Goal: Information Seeking & Learning: Compare options

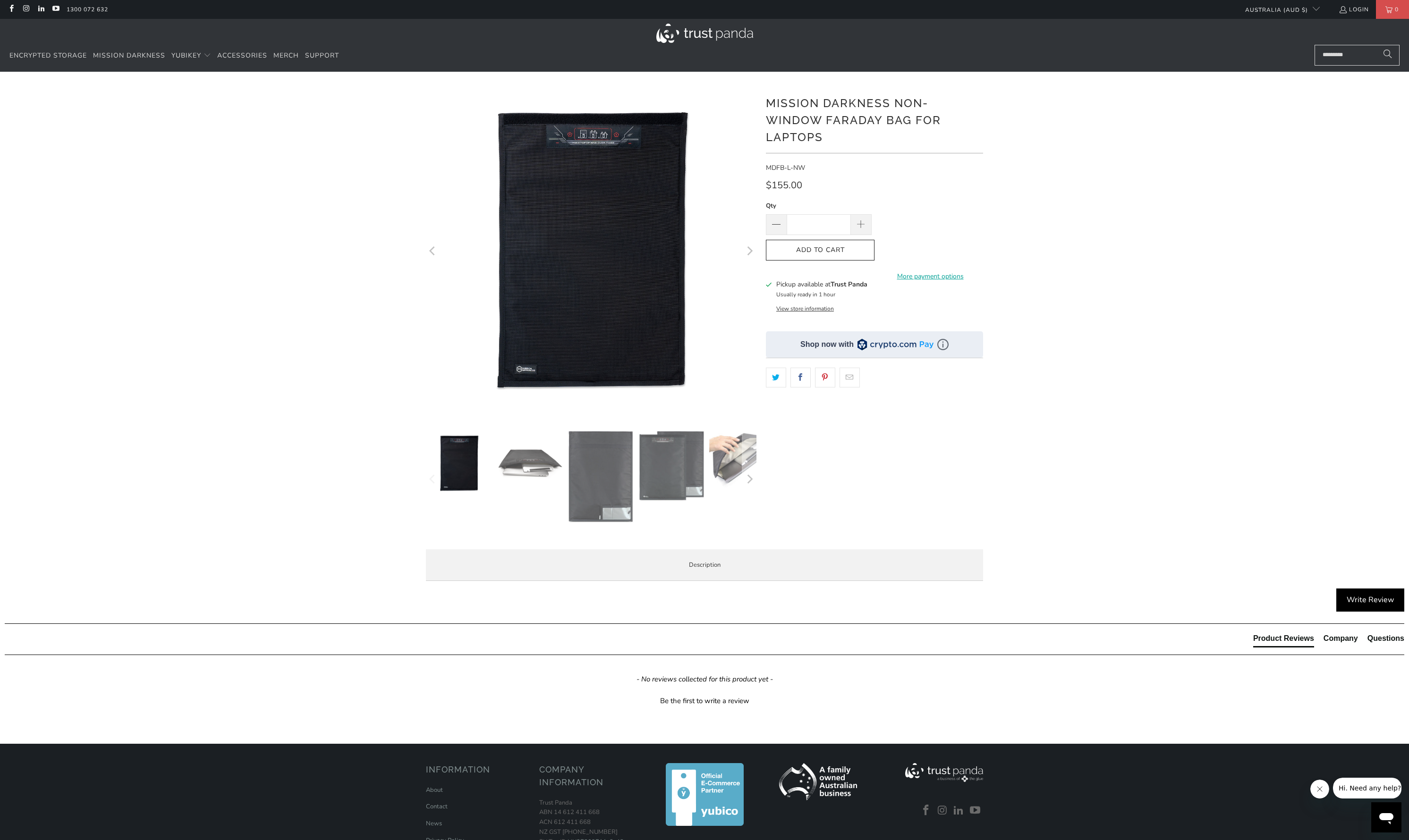
click at [0, 0] on span "Product Features" at bounding box center [0, 0] width 0 height 0
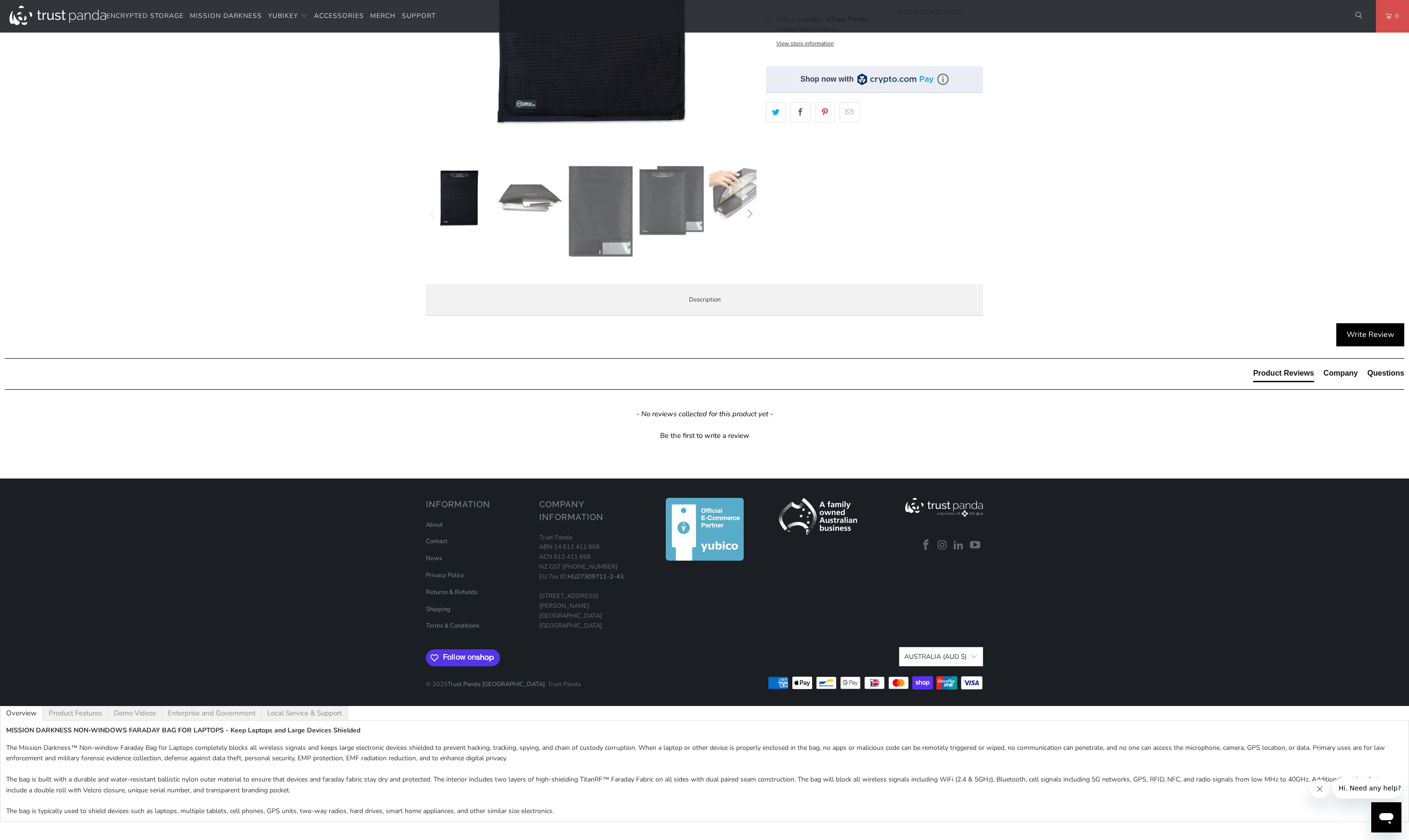
scroll to position [335, 0]
drag, startPoint x: 483, startPoint y: 485, endPoint x: 520, endPoint y: 483, distance: 37.1
click at [0, 0] on li "SKU: MDFB-L-NW" at bounding box center [0, 0] width 0 height 0
copy li "MDFB-L-NW"
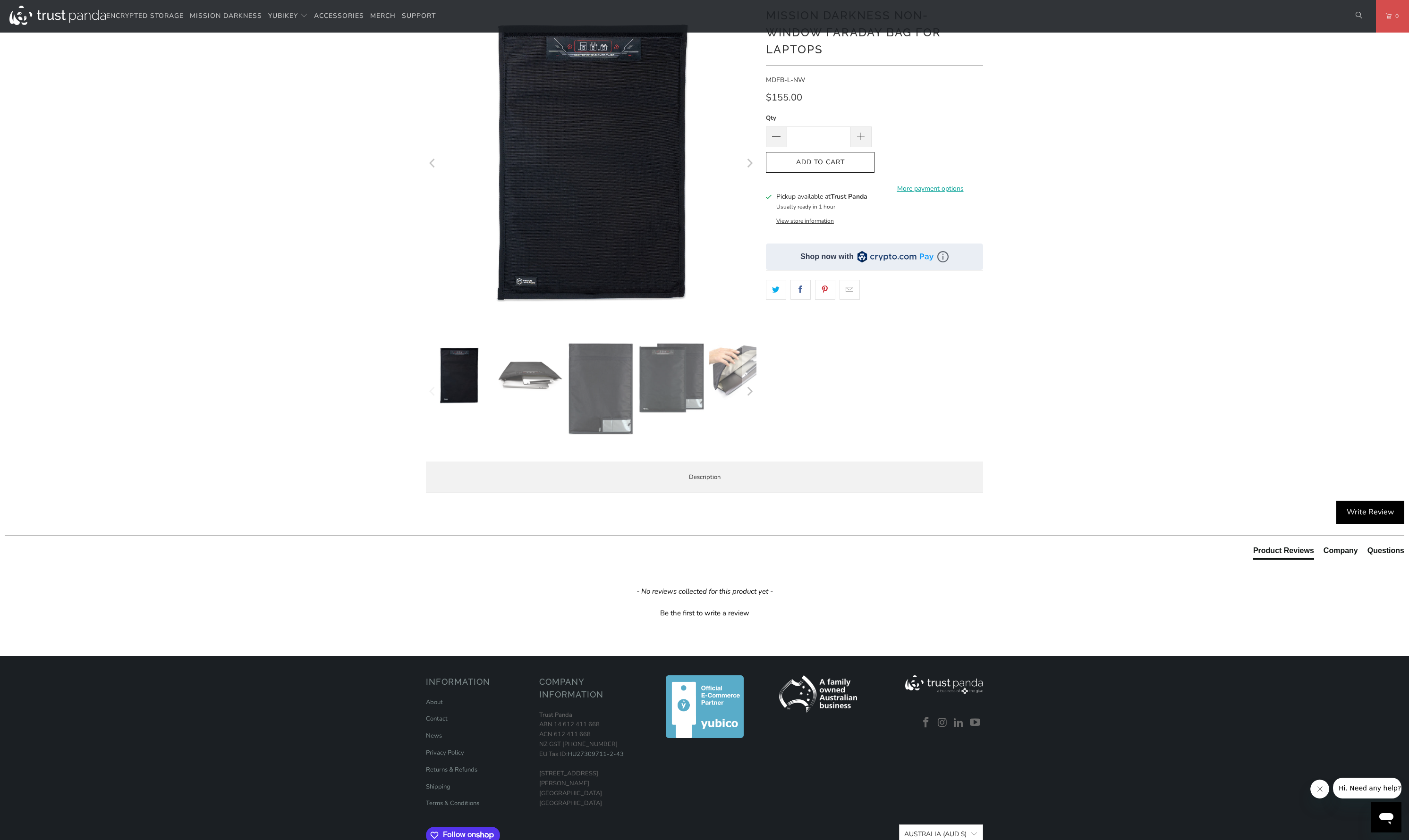
scroll to position [0, 0]
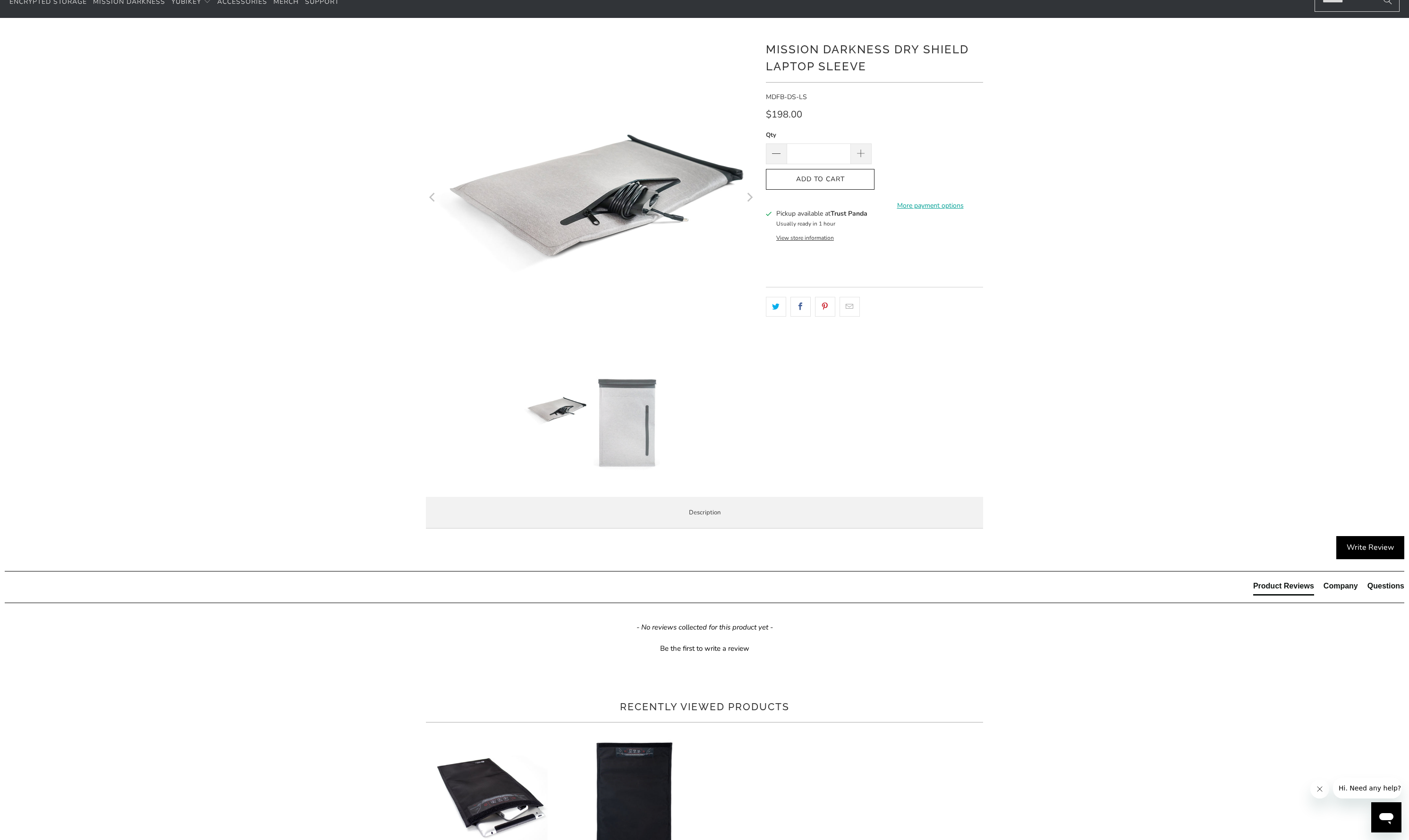
scroll to position [62, 0]
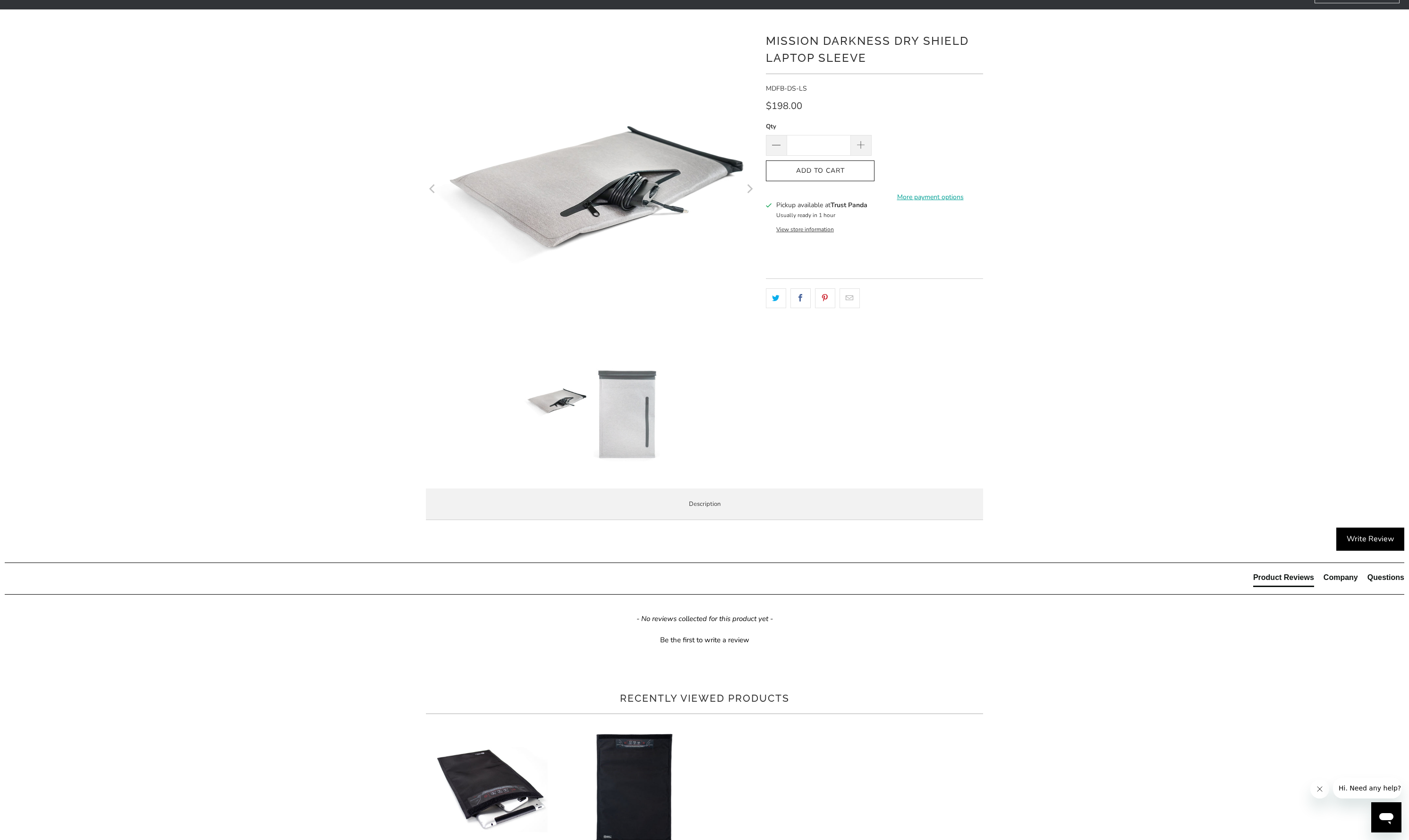
click at [0, 0] on span "Product Features" at bounding box center [0, 0] width 0 height 0
click at [1139, 437] on div "*" at bounding box center [704, 275] width 1409 height 504
